Goal: Information Seeking & Learning: Learn about a topic

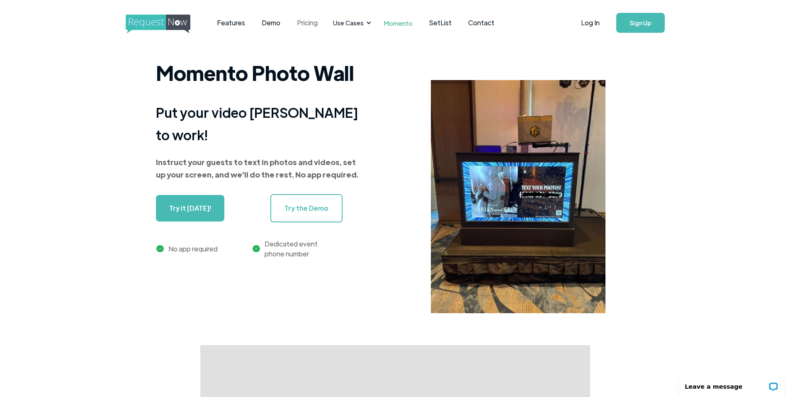
click at [314, 22] on link "Pricing" at bounding box center [307, 23] width 37 height 26
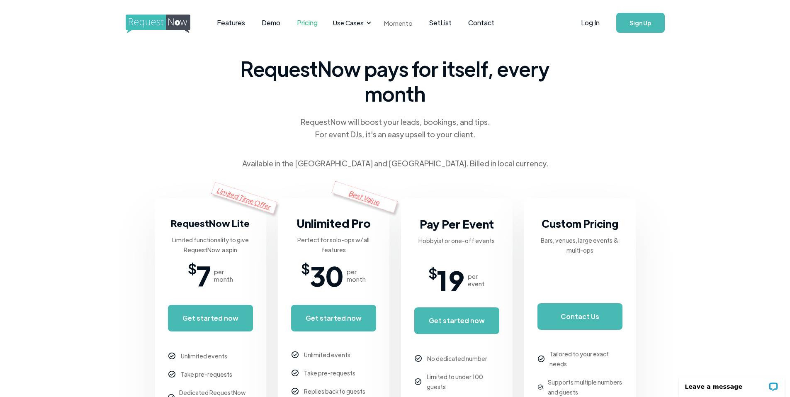
click at [393, 19] on link "Momento" at bounding box center [398, 23] width 45 height 24
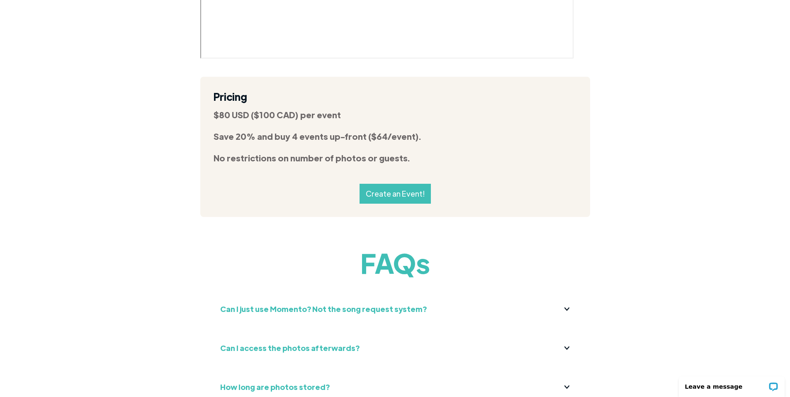
scroll to position [2944, 0]
